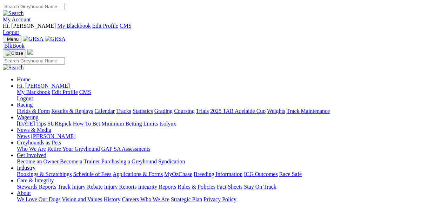
click at [31, 16] on link "My Account" at bounding box center [17, 19] width 28 height 6
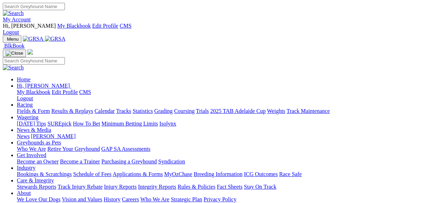
click at [41, 108] on link "Fields & Form" at bounding box center [33, 111] width 33 height 6
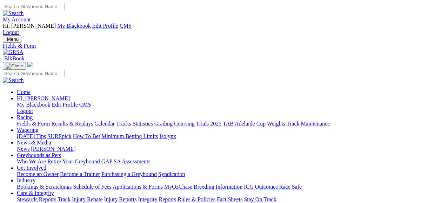
click at [54, 190] on link "Care & Integrity" at bounding box center [35, 193] width 37 height 6
click at [93, 121] on link "Results & Replays" at bounding box center [72, 124] width 42 height 6
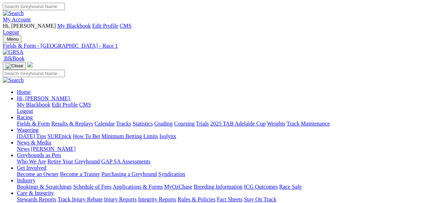
click at [31, 16] on link "My Account" at bounding box center [17, 19] width 28 height 6
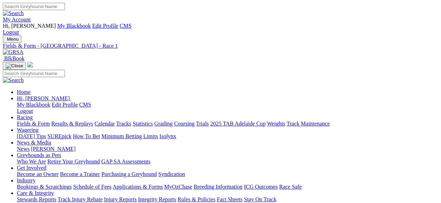
click at [26, 121] on link "Fields & Form" at bounding box center [33, 124] width 33 height 6
